Goal: Navigation & Orientation: Find specific page/section

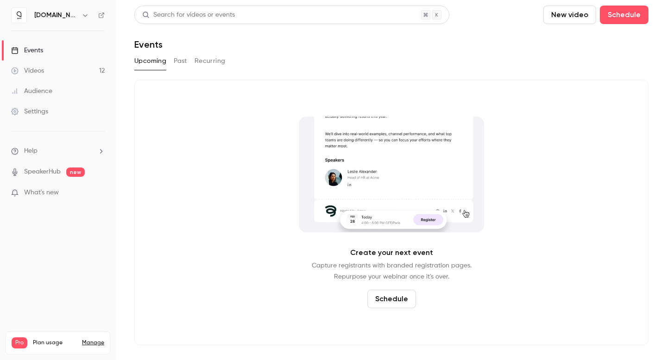
click at [92, 68] on link "Videos 12" at bounding box center [58, 71] width 116 height 20
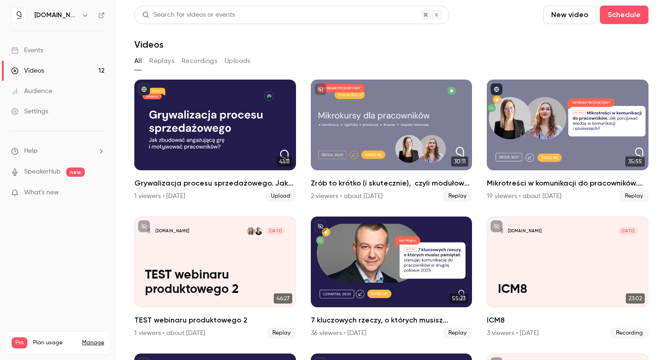
click at [439, 66] on div "All Replays Recordings Uploads" at bounding box center [391, 61] width 514 height 15
